Goal: Register for event/course

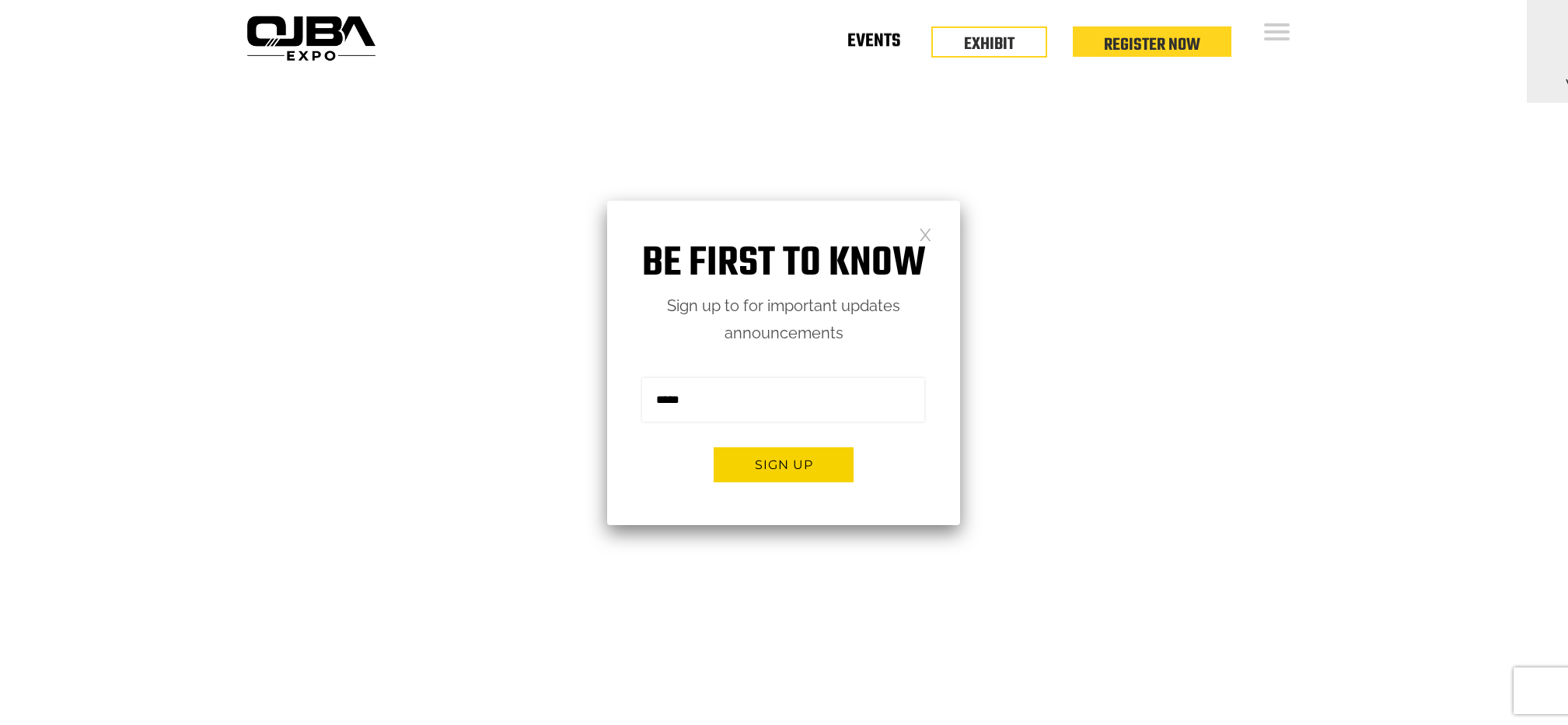
click at [860, 46] on link "Events" at bounding box center [874, 44] width 53 height 5
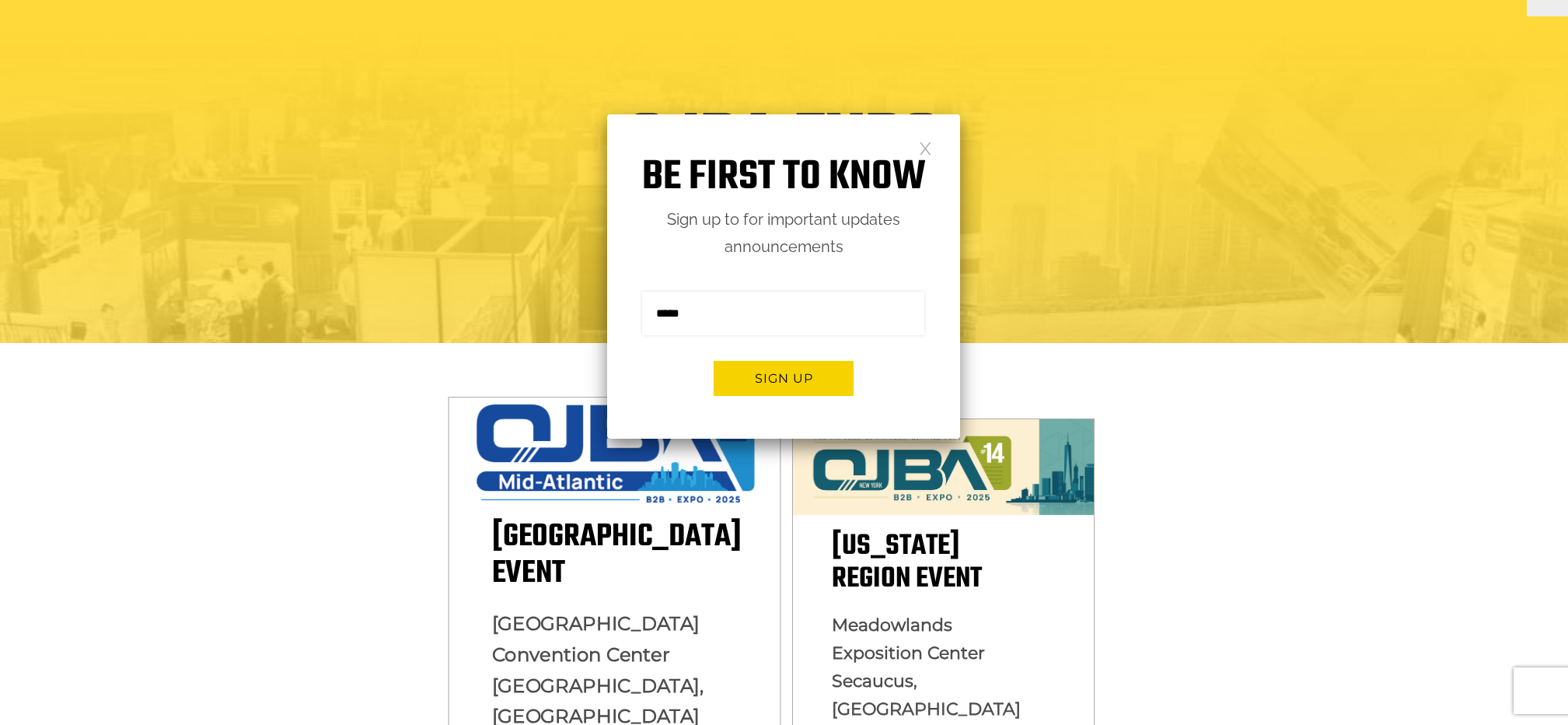
scroll to position [281, 0]
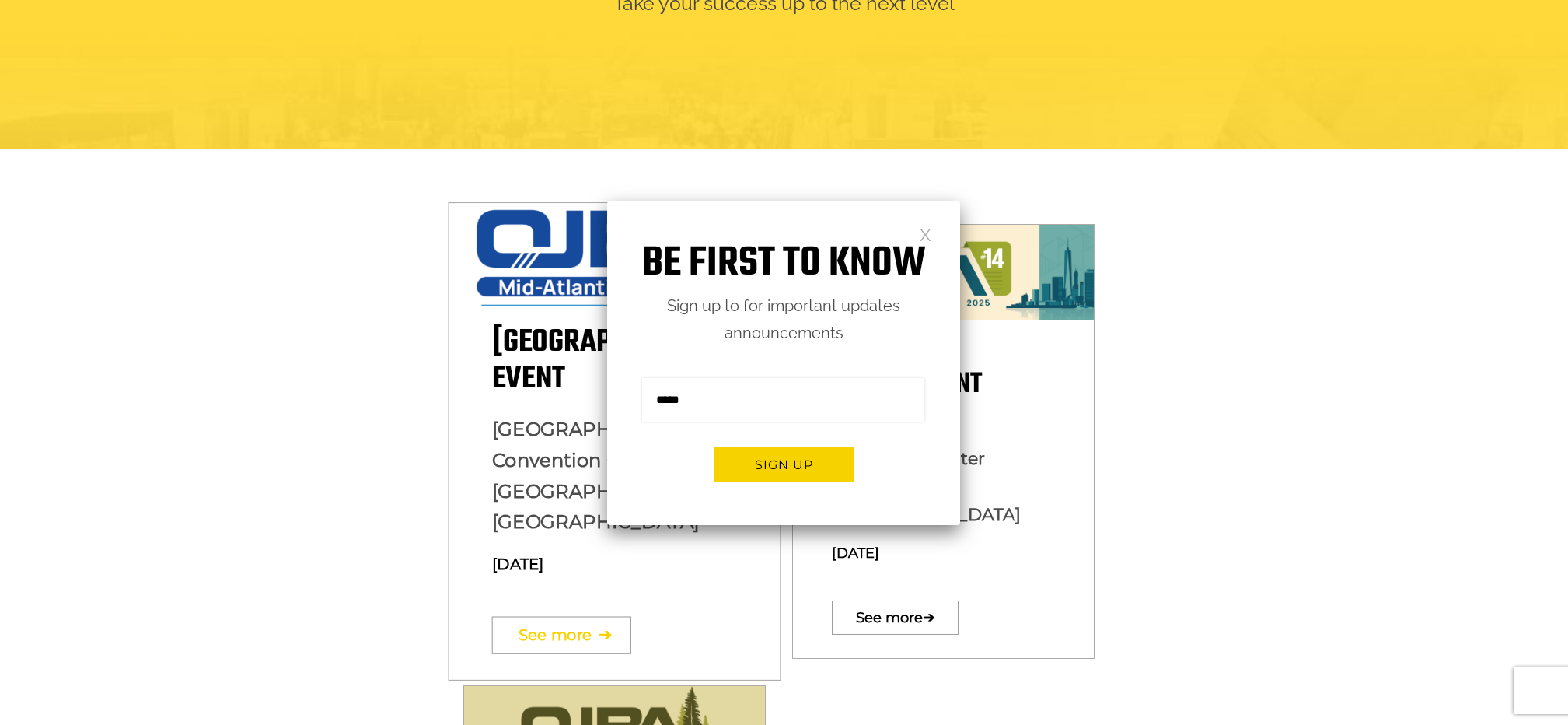
click at [557, 616] on link "See more ➔" at bounding box center [560, 635] width 139 height 37
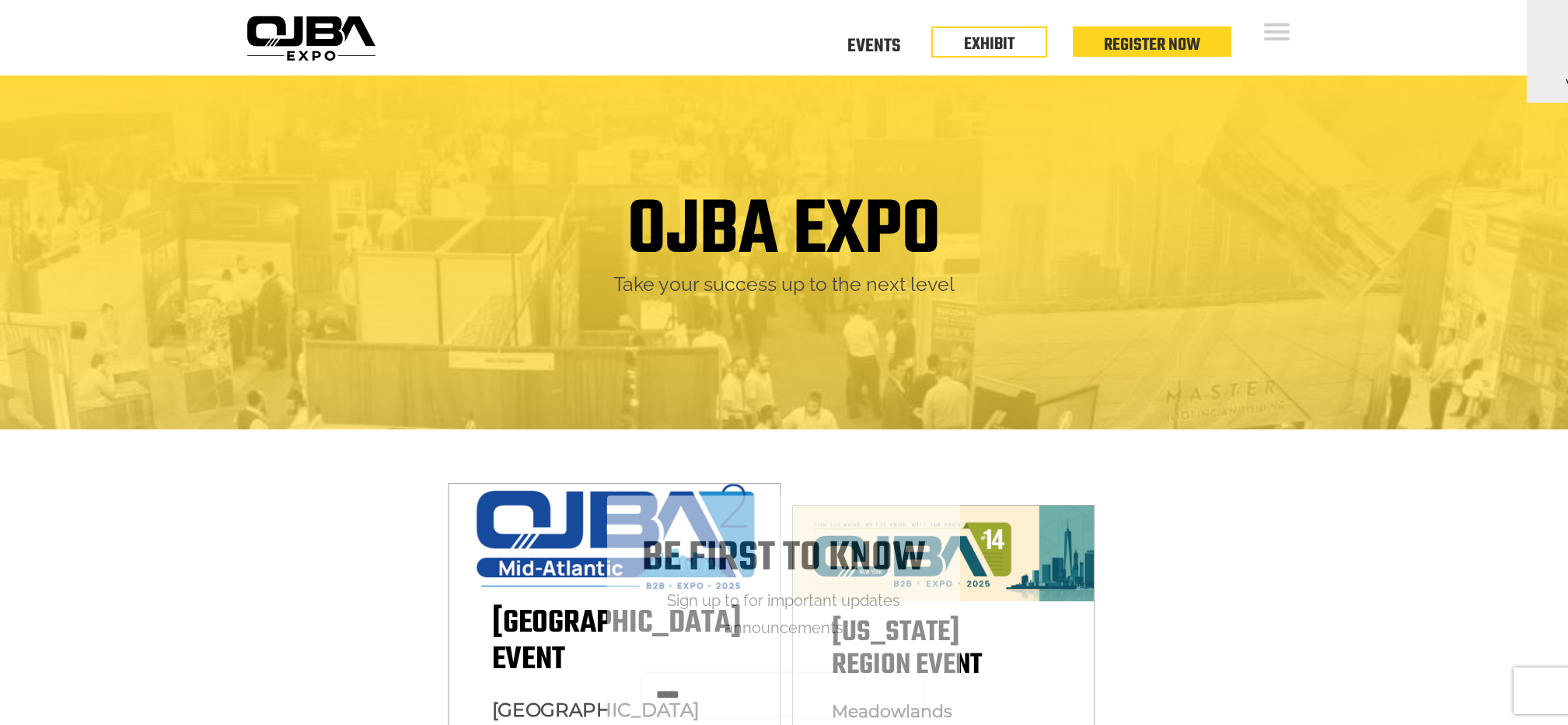
scroll to position [300, 0]
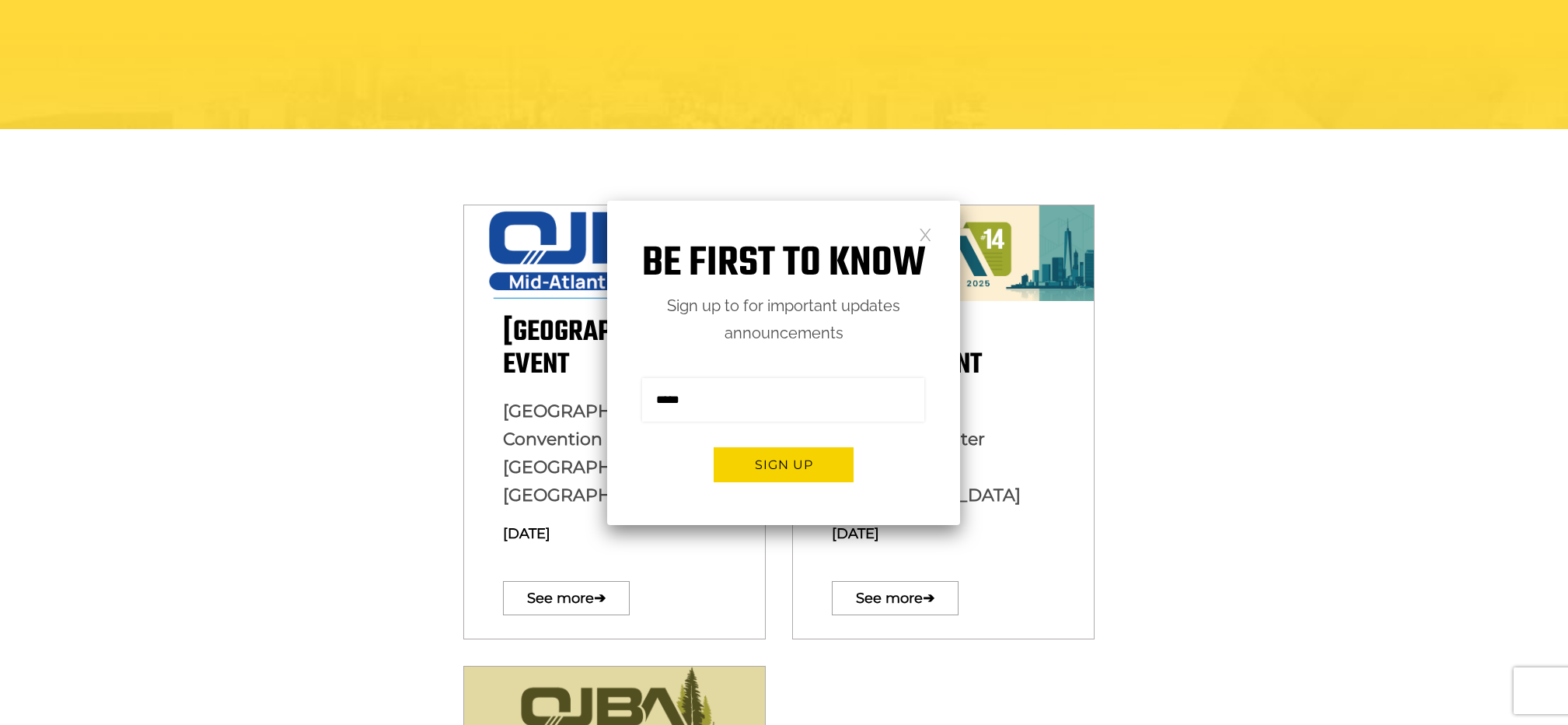
click at [935, 242] on h1 "Be first to know" at bounding box center [783, 264] width 353 height 49
click at [927, 236] on link at bounding box center [925, 234] width 13 height 13
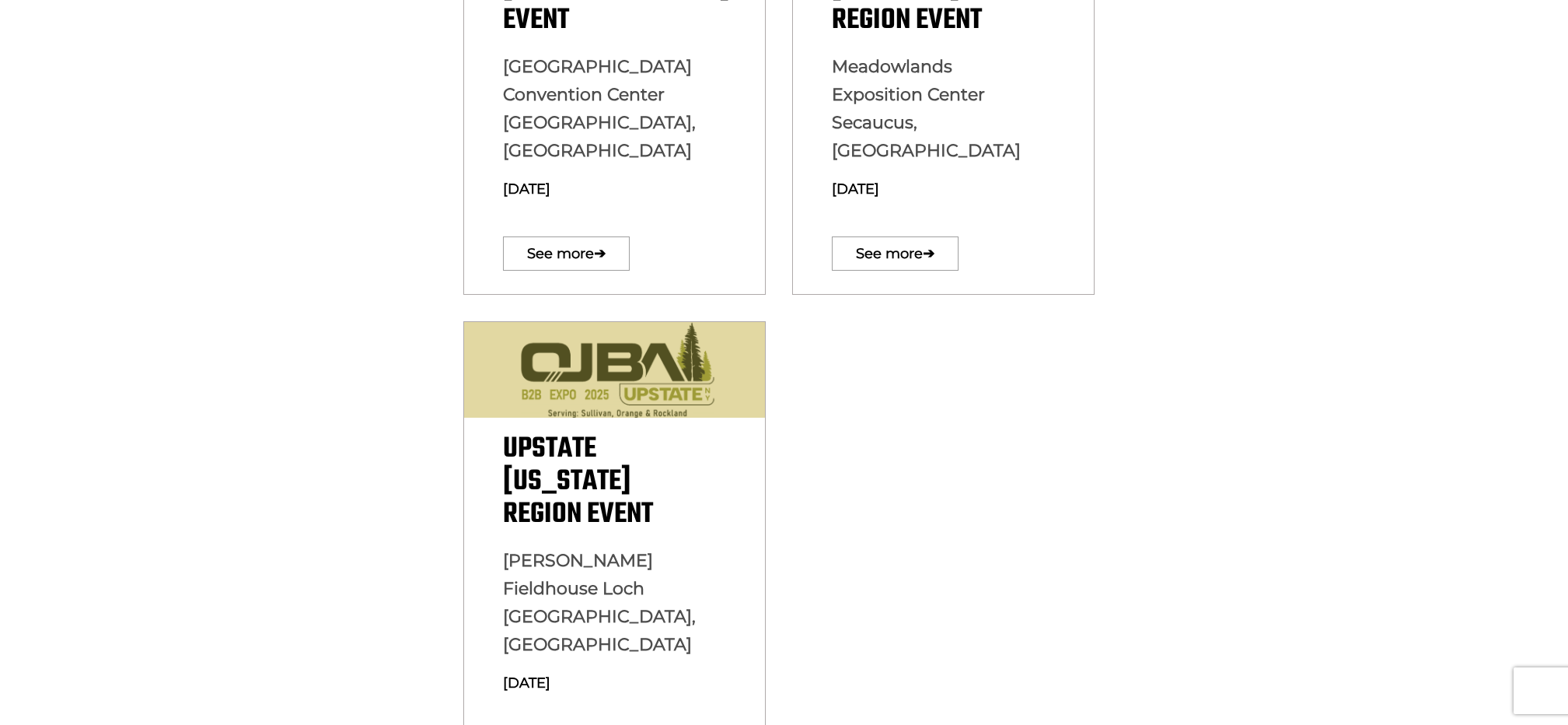
scroll to position [644, 0]
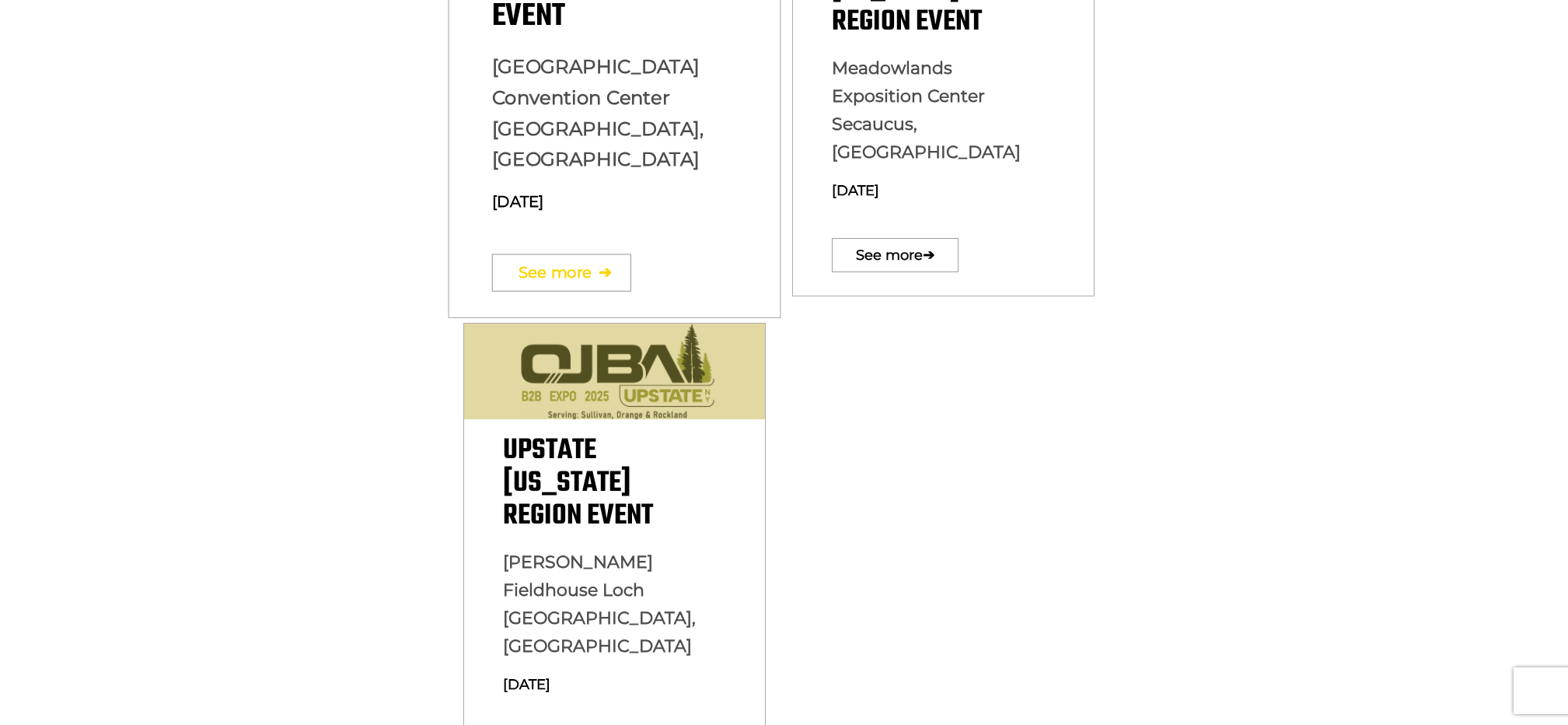
click at [558, 253] on link "See more ➔" at bounding box center [560, 272] width 139 height 37
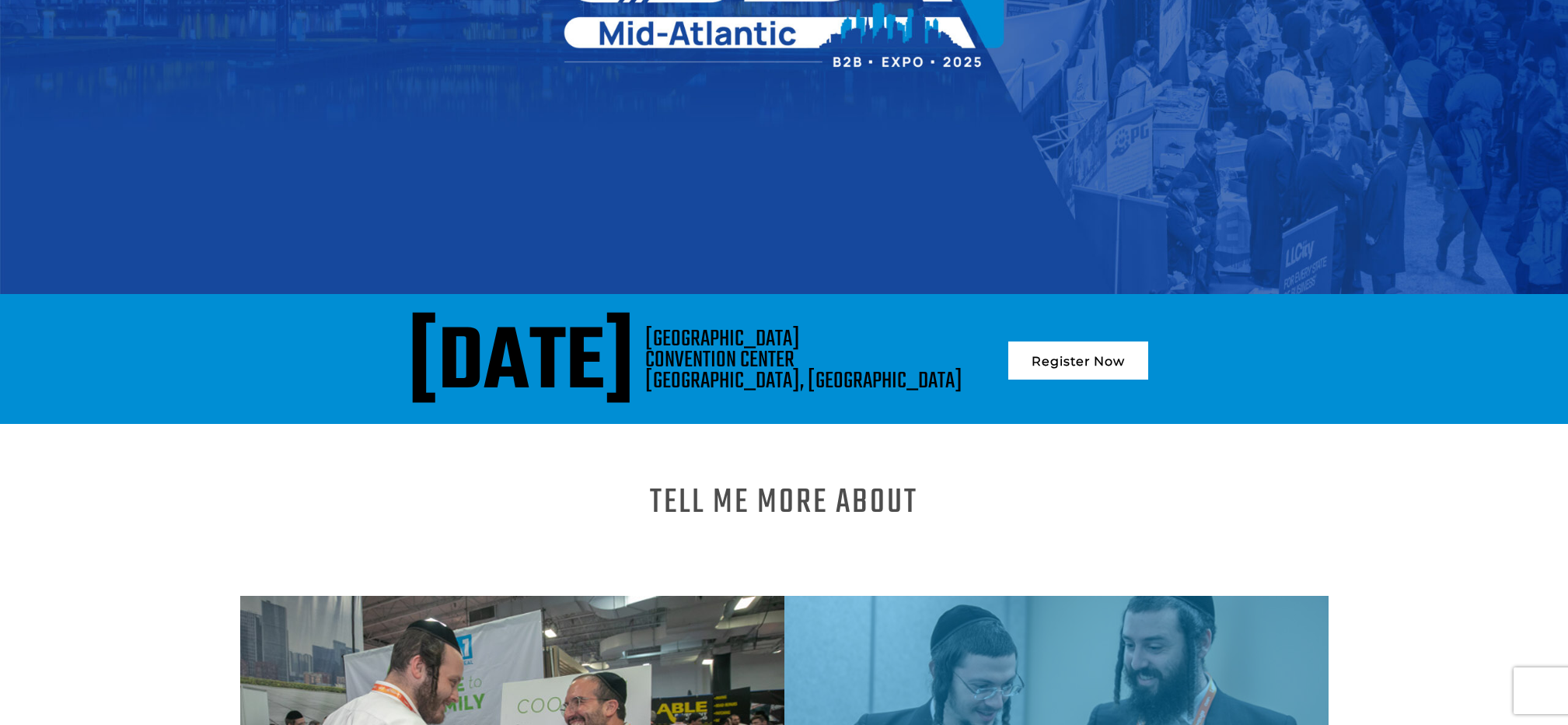
scroll to position [724, 0]
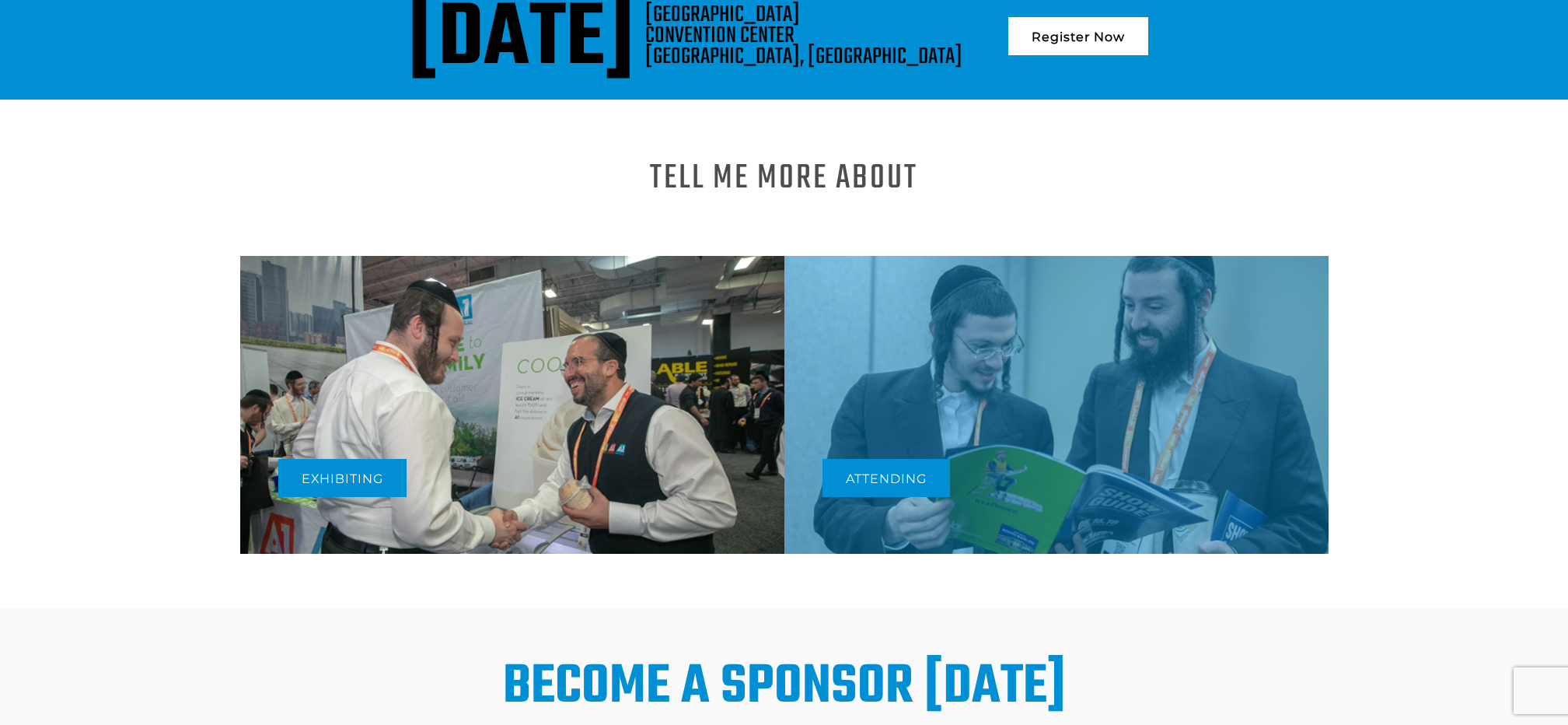
click at [473, 362] on img at bounding box center [511, 405] width 544 height 297
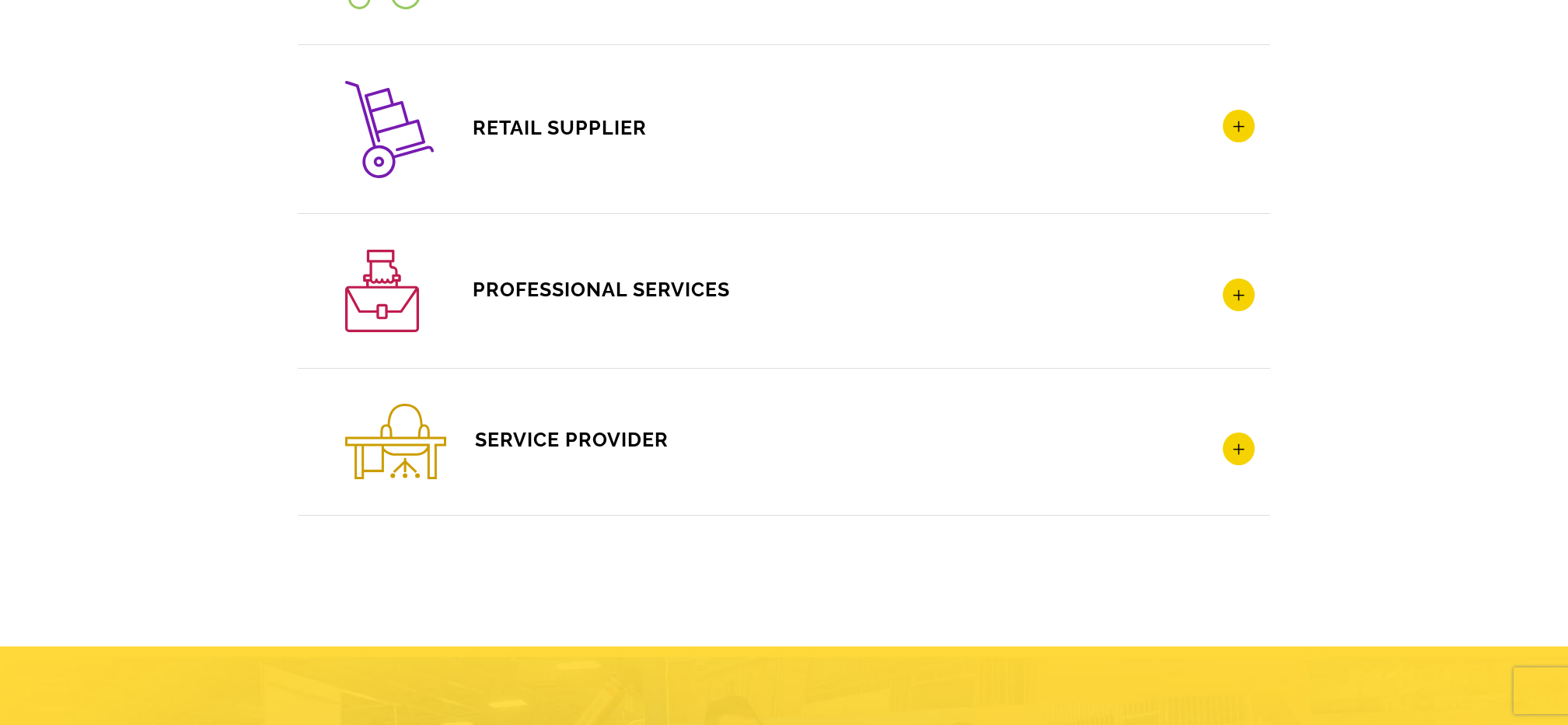
click at [596, 485] on div "SERVICE PROVIDER Contractors and management companies’ efficiency are dependent…" at bounding box center [783, 442] width 972 height 148
click at [580, 436] on span "SERVICE PROVIDER" at bounding box center [506, 439] width 323 height 23
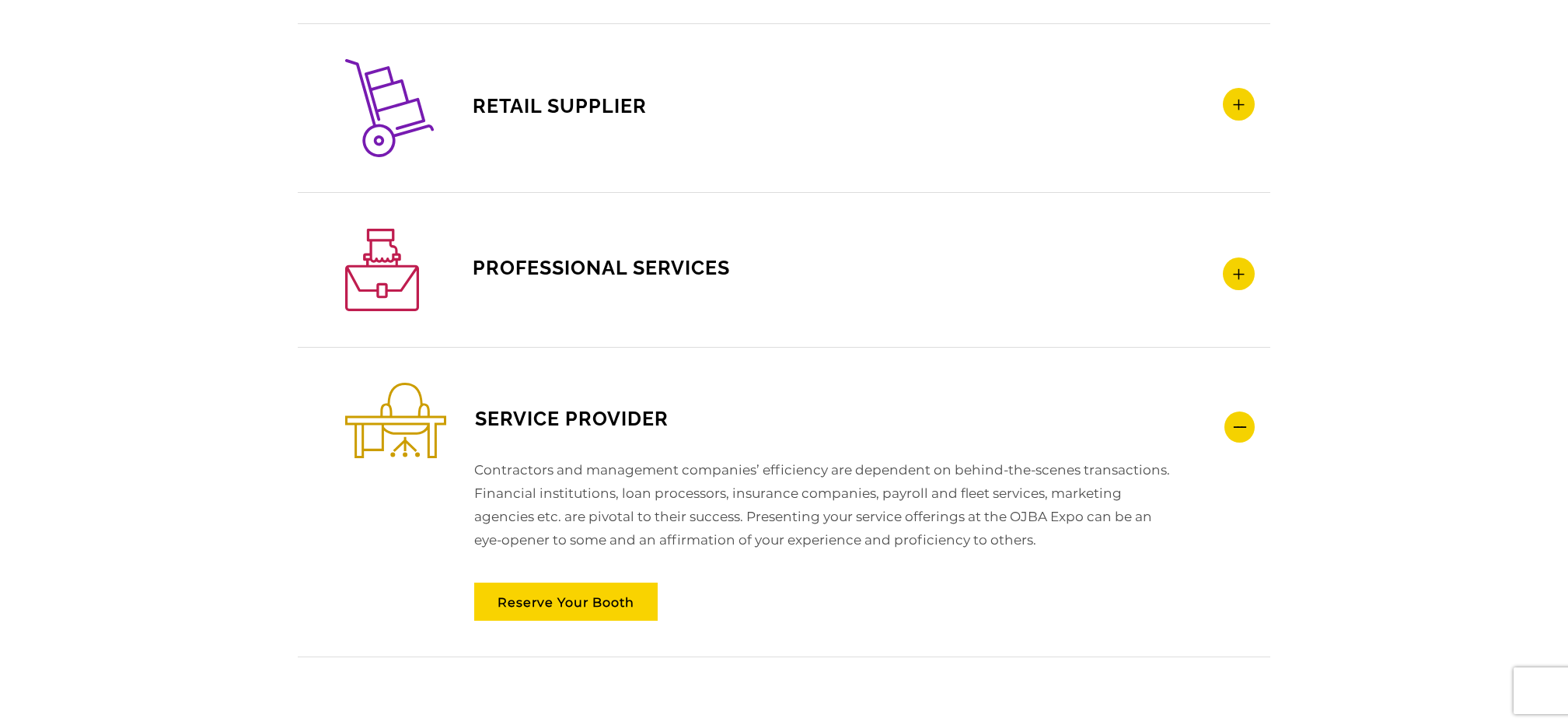
scroll to position [2372, 0]
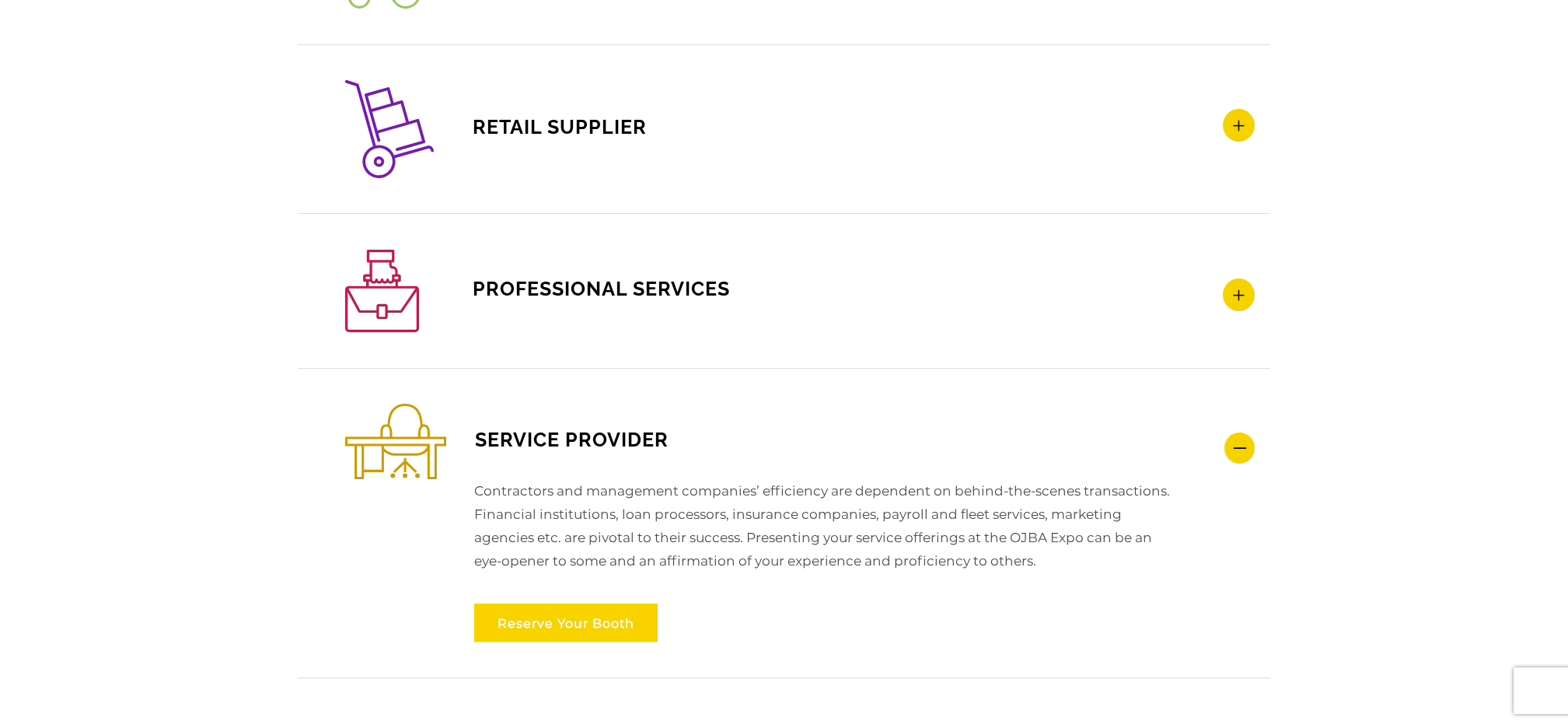
click at [527, 608] on link "Reserve Your Booth" at bounding box center [565, 622] width 183 height 38
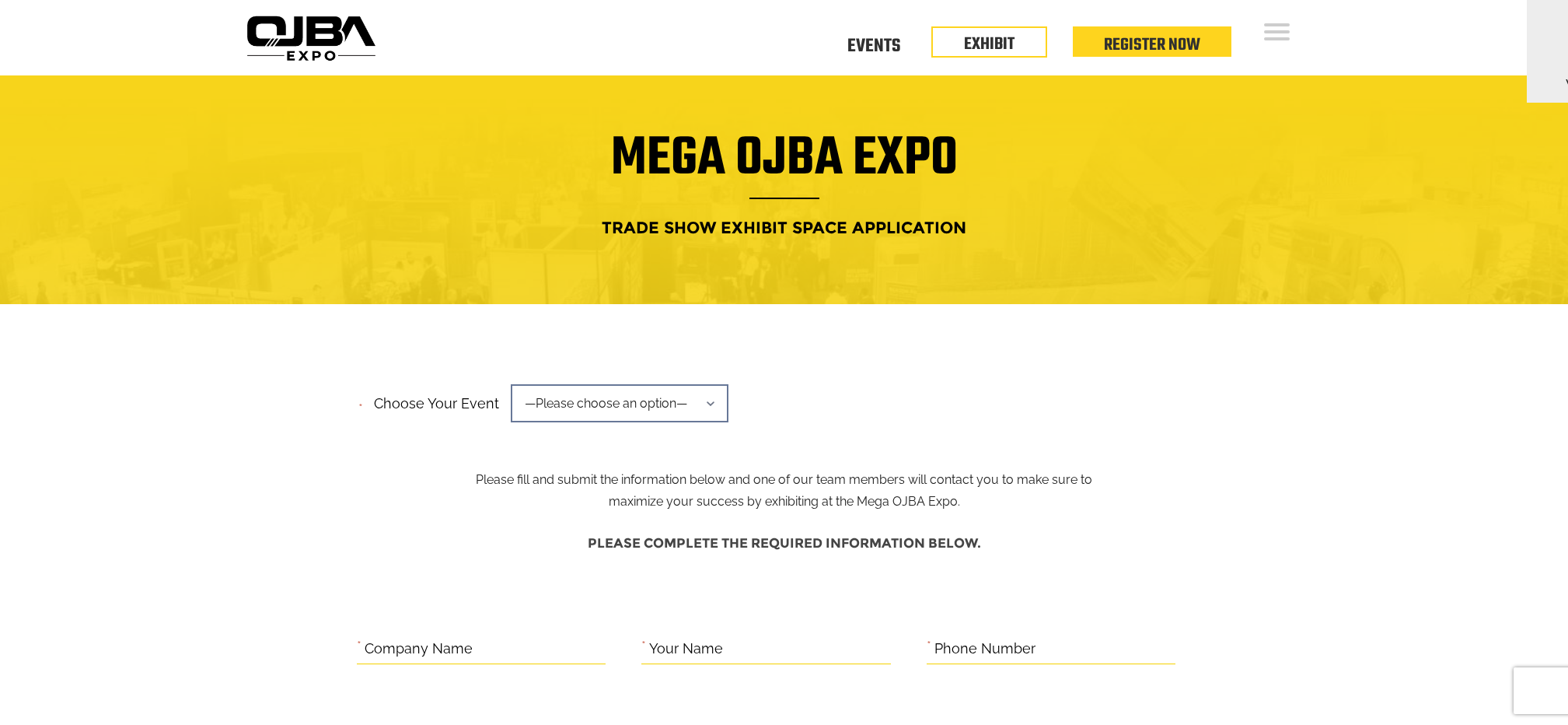
click at [623, 397] on span "—Please choose an option—" at bounding box center [619, 403] width 218 height 38
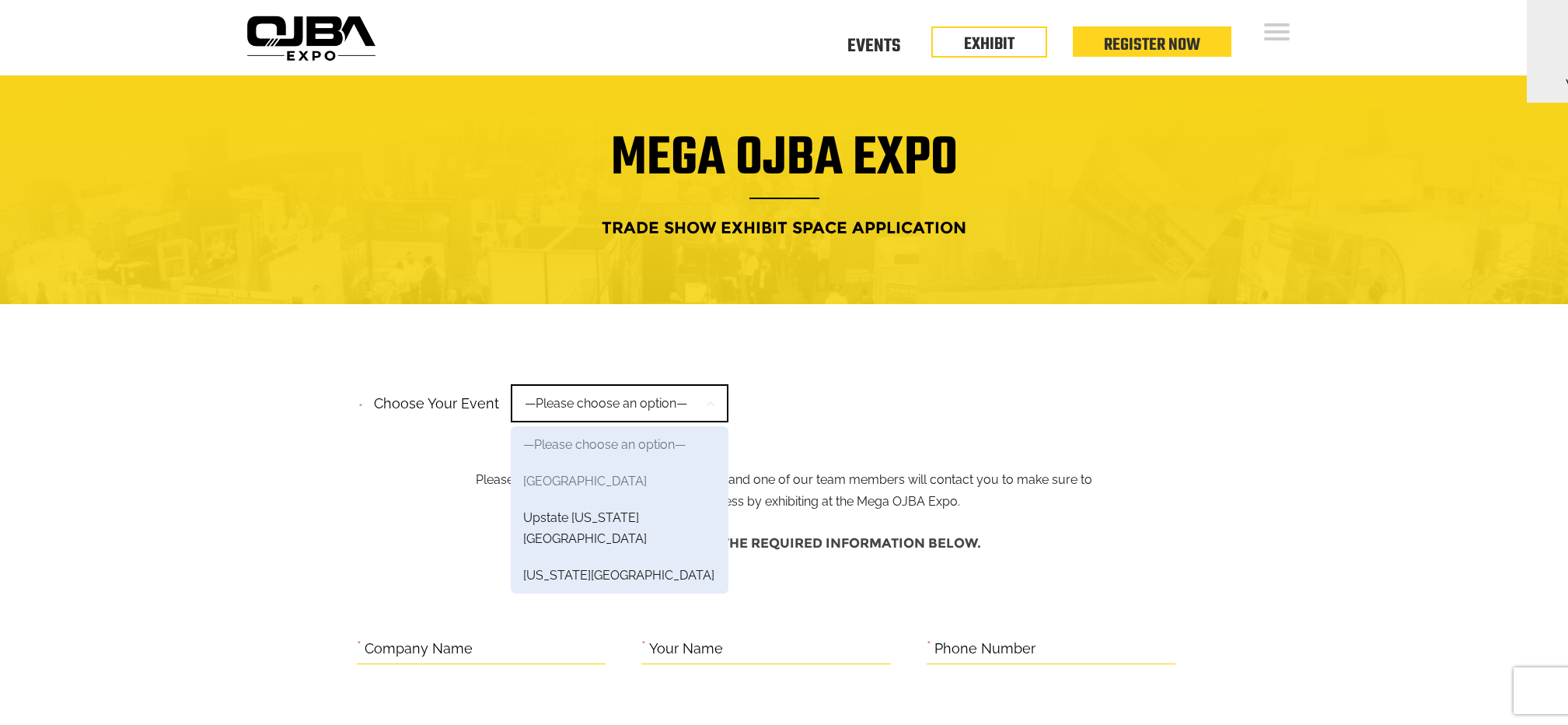
click at [560, 482] on link "Mid-Atlantic Region" at bounding box center [619, 481] width 218 height 36
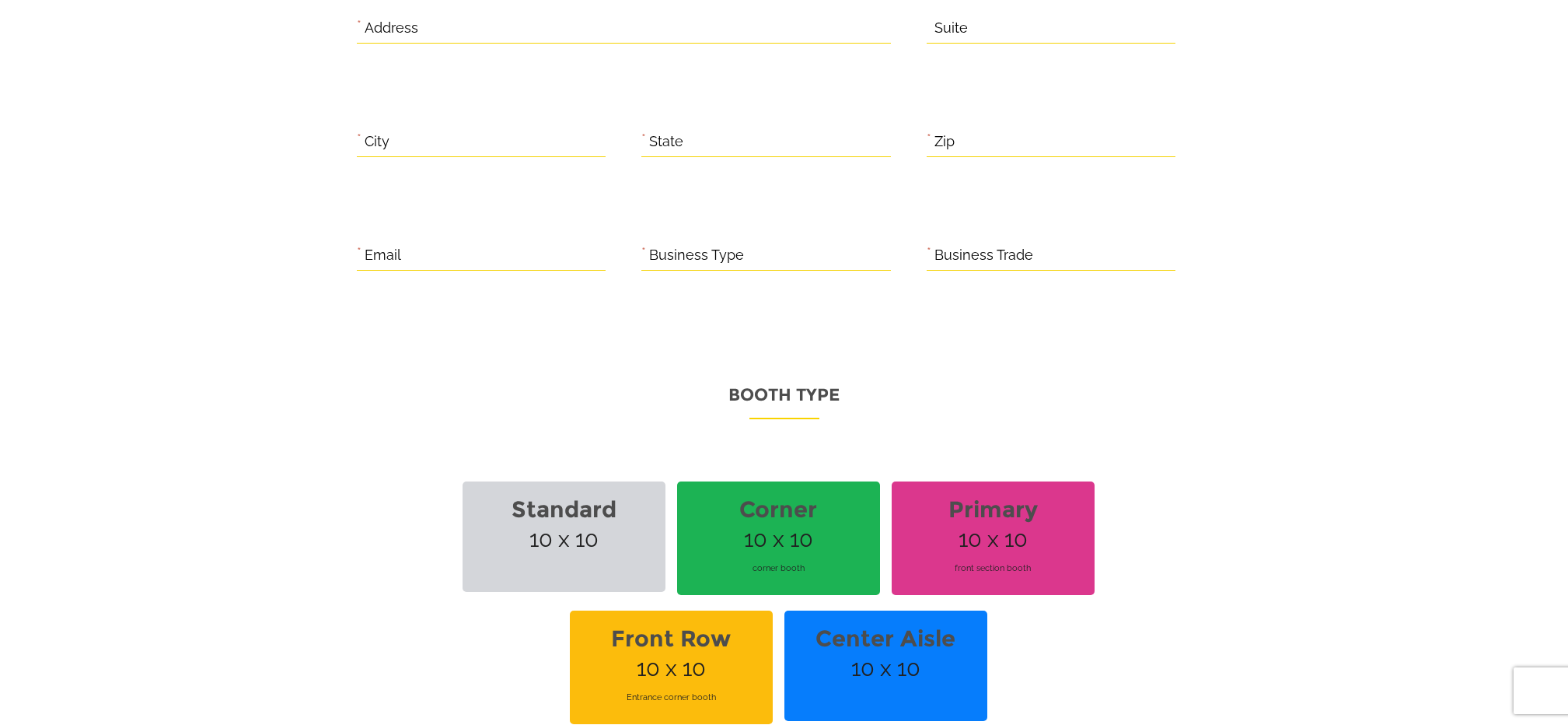
scroll to position [914, 0]
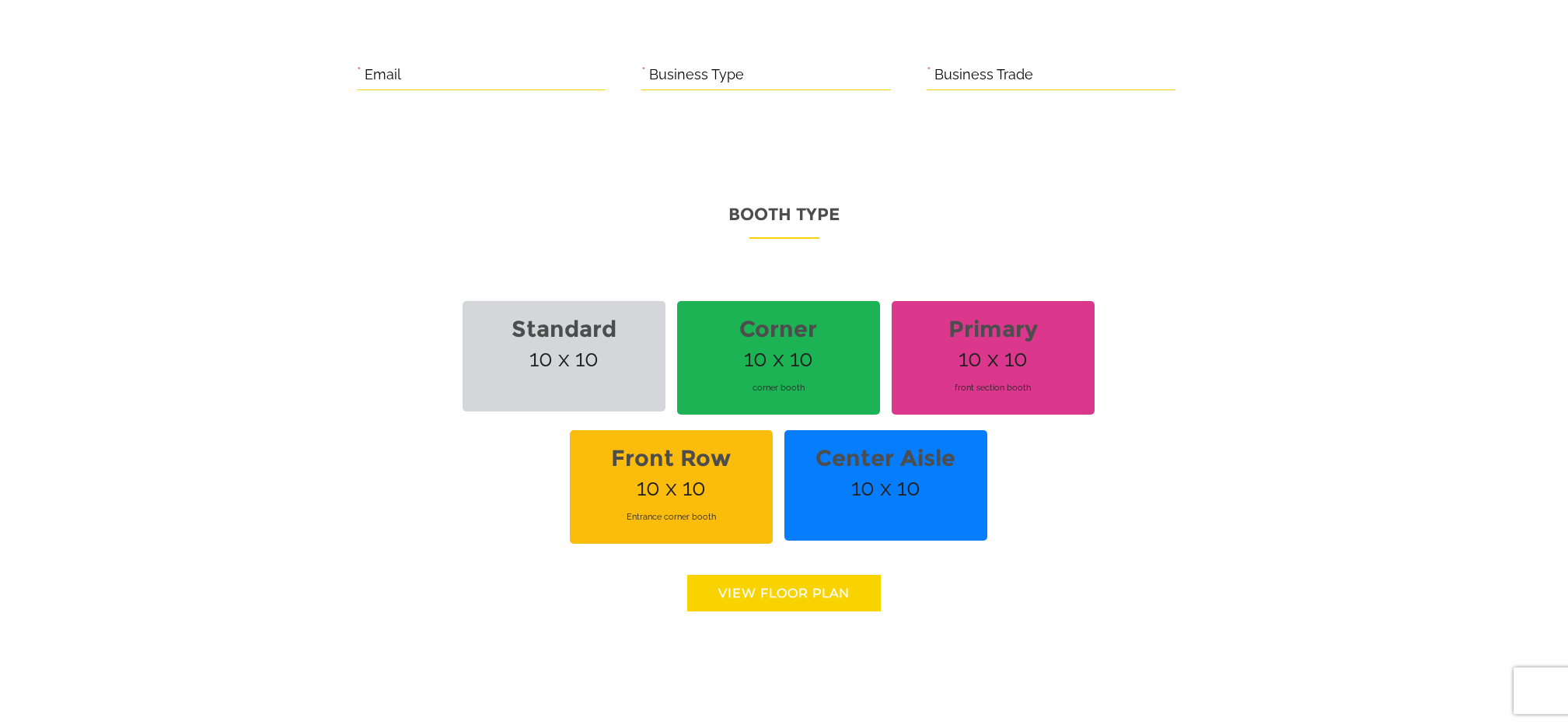
click at [555, 388] on span "Standard 10 x 10" at bounding box center [564, 356] width 203 height 111
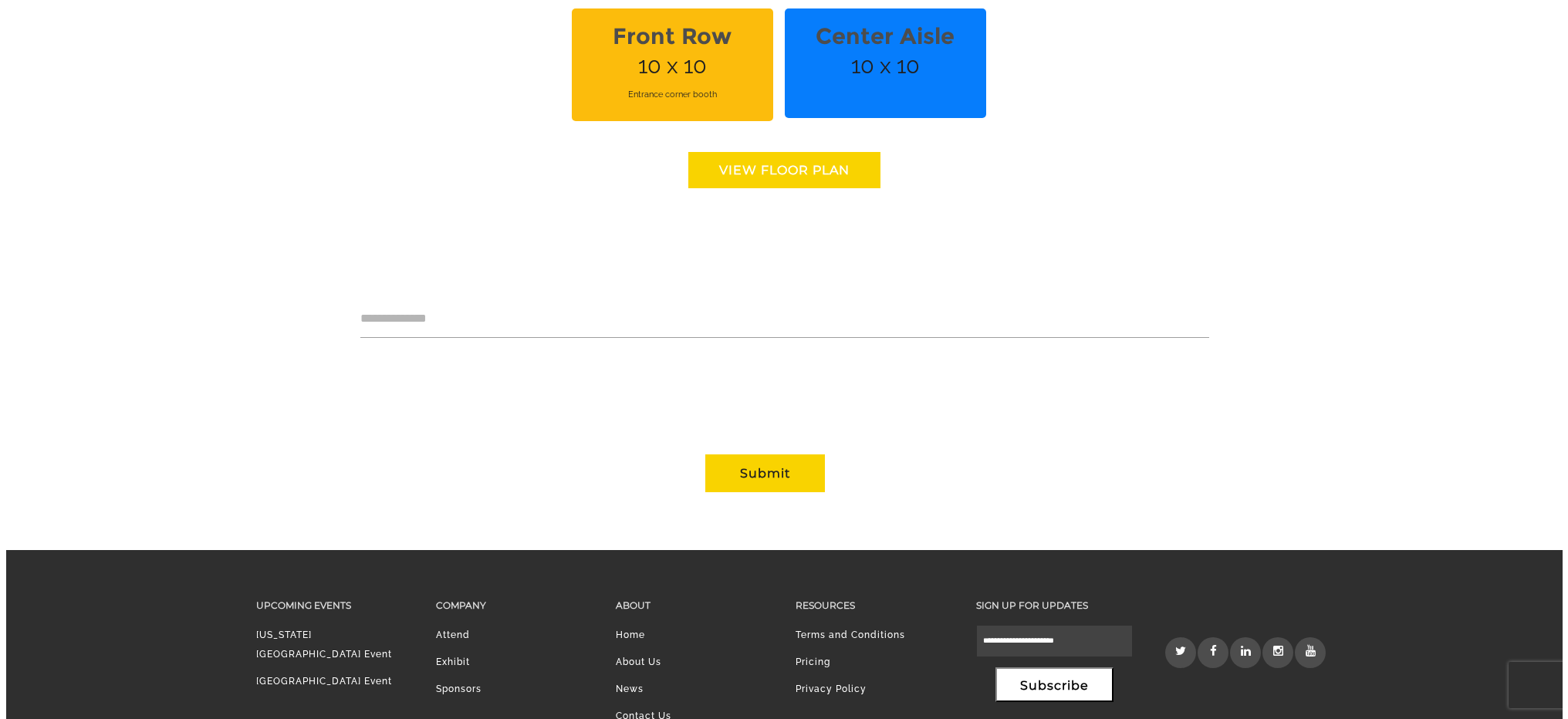
scroll to position [1384, 0]
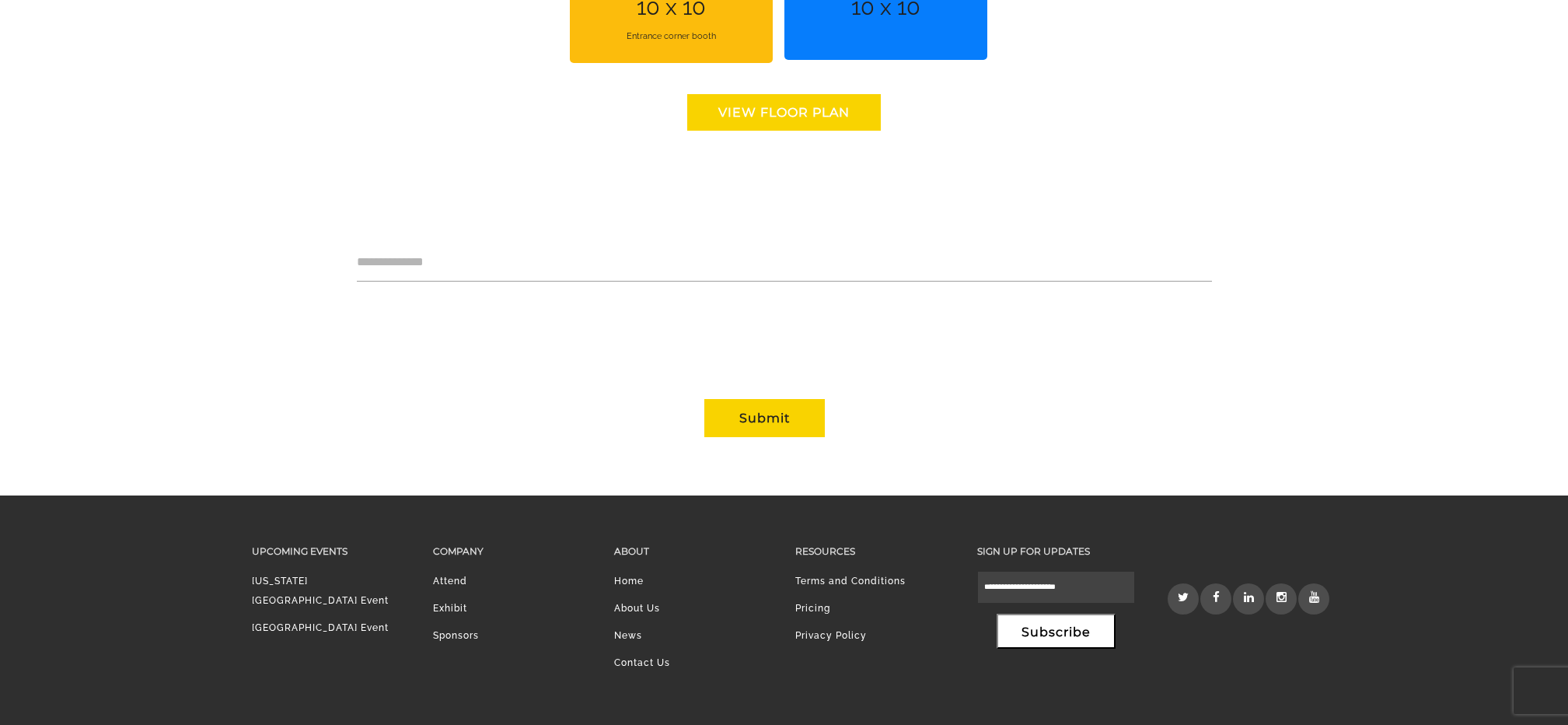
click at [780, 106] on link "View floor Plan" at bounding box center [784, 112] width 194 height 36
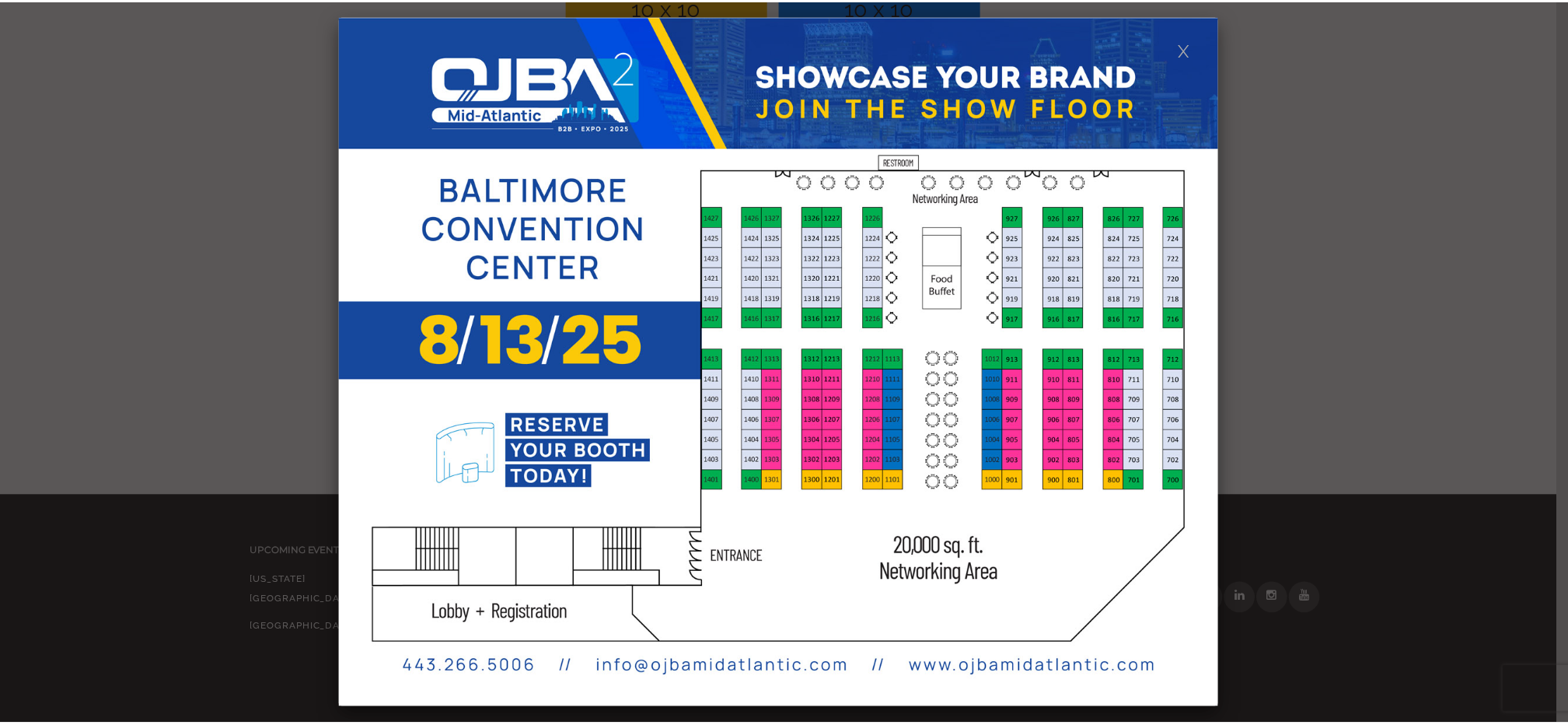
scroll to position [0, 0]
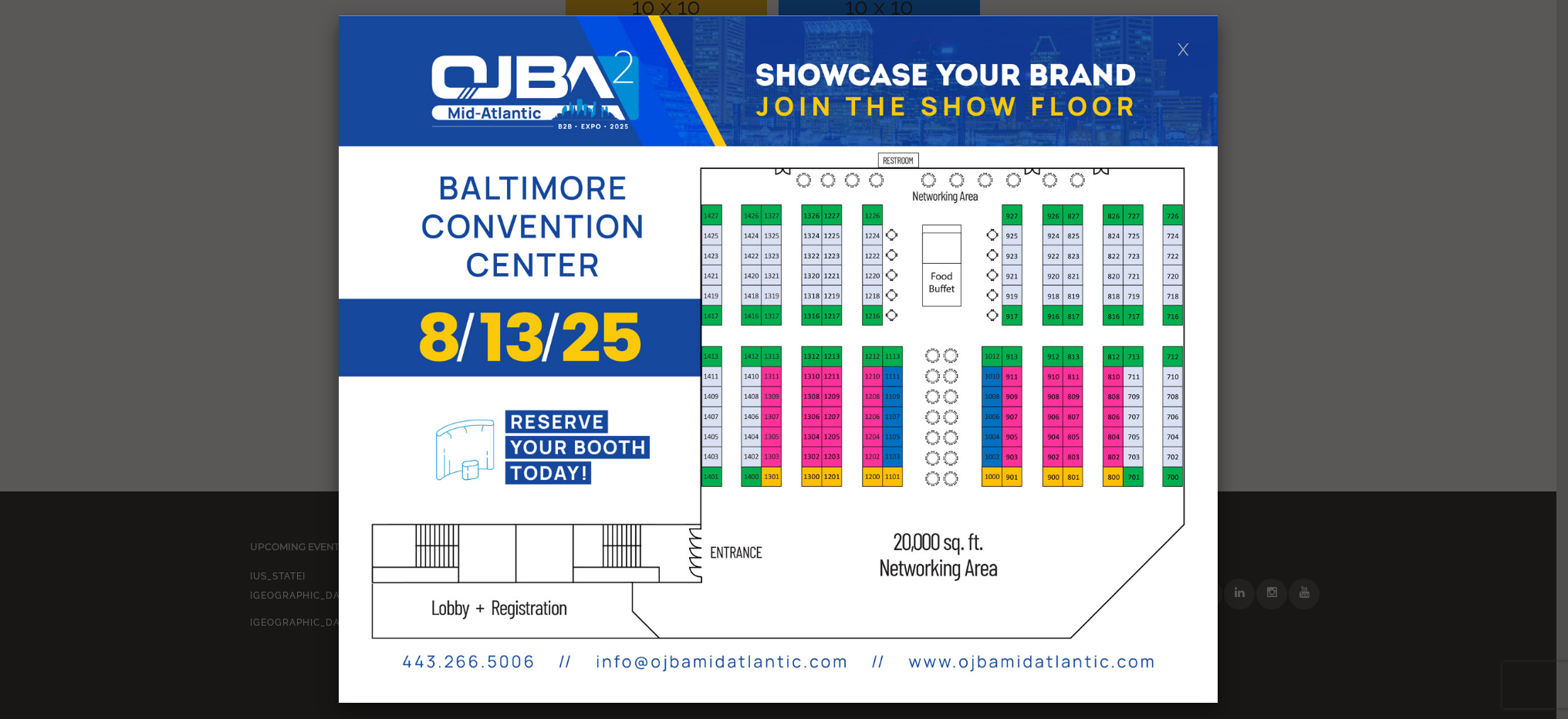
drag, startPoint x: 759, startPoint y: 380, endPoint x: 1384, endPoint y: 0, distance: 731.5
click at [322, 435] on div at bounding box center [784, 359] width 1568 height 719
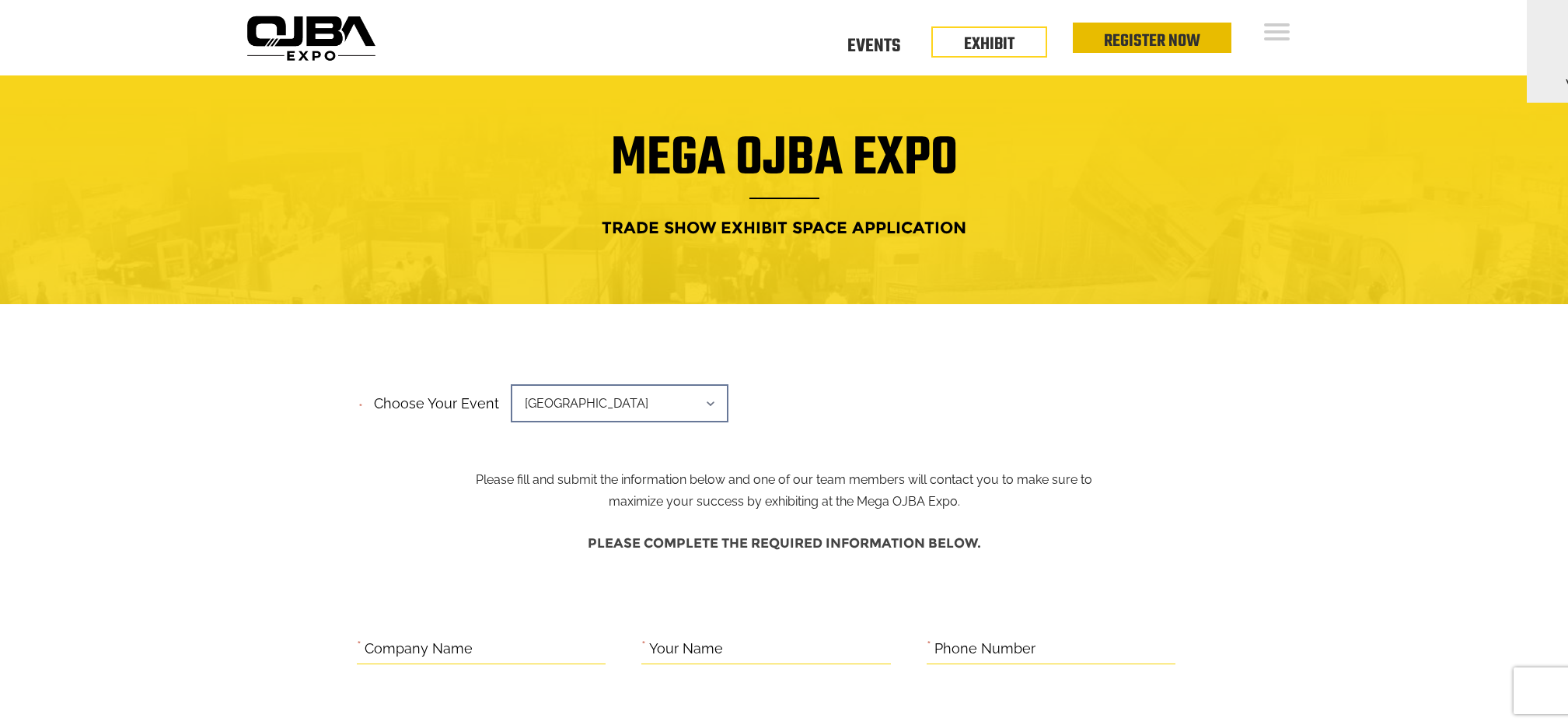
click at [1086, 50] on li "Register Now" at bounding box center [1151, 37] width 158 height 30
click at [1099, 44] on li "Register Now" at bounding box center [1151, 37] width 158 height 30
click at [1121, 39] on link "Register Now" at bounding box center [1151, 42] width 96 height 27
